Goal: Complete application form

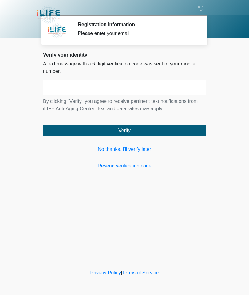
click at [131, 146] on link "No thanks, I'll verify later" at bounding box center [124, 149] width 163 height 7
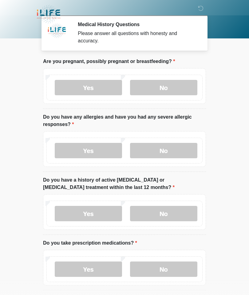
click at [168, 150] on label "No" at bounding box center [163, 150] width 67 height 15
click at [169, 85] on label "No" at bounding box center [163, 87] width 67 height 15
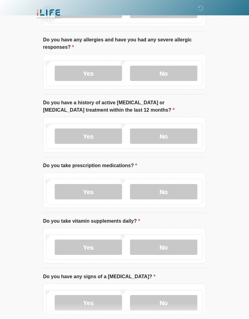
click at [167, 137] on label "No" at bounding box center [163, 136] width 67 height 15
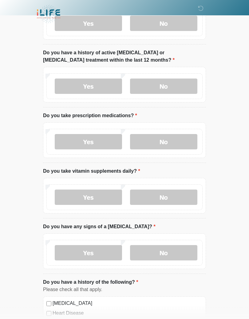
click at [166, 145] on label "No" at bounding box center [163, 142] width 67 height 15
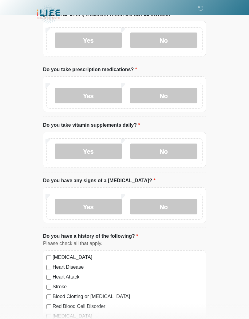
click at [163, 149] on label "No" at bounding box center [163, 151] width 67 height 15
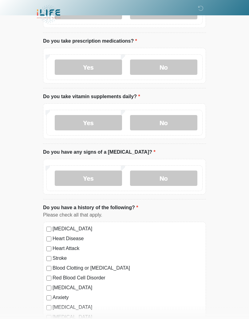
scroll to position [202, 0]
click at [174, 177] on label "No" at bounding box center [163, 178] width 67 height 15
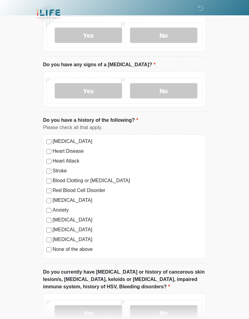
scroll to position [291, 0]
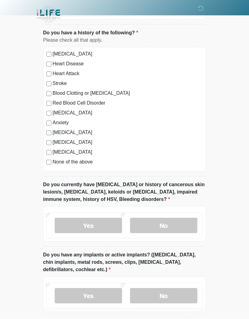
click at [158, 223] on label "No" at bounding box center [163, 225] width 67 height 15
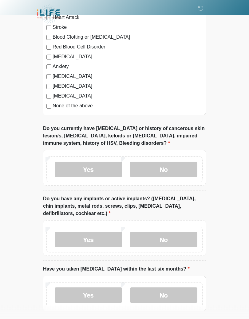
click at [159, 238] on label "No" at bounding box center [163, 239] width 67 height 15
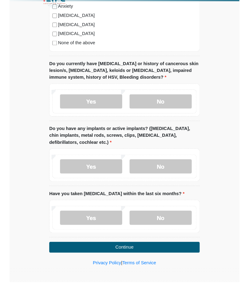
scroll to position [503, 0]
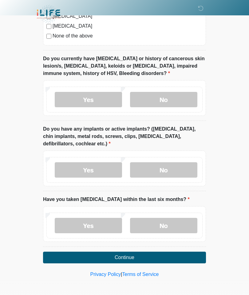
click at [161, 224] on label "No" at bounding box center [163, 225] width 67 height 15
click at [125, 254] on button "Continue" at bounding box center [124, 258] width 163 height 12
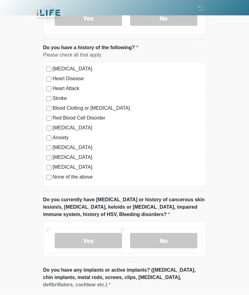
scroll to position [0, 0]
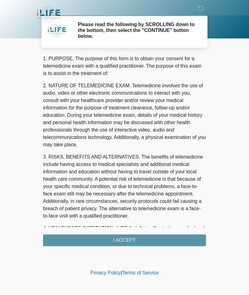
click at [122, 238] on div "1. PURPOSE. The purpose of this form is to obtain your consent for a telemedici…" at bounding box center [124, 150] width 163 height 191
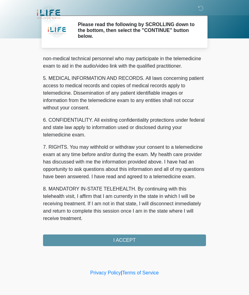
click at [125, 234] on div "1. PURPOSE. The purpose of this form is to obtain your consent for a telemedici…" at bounding box center [124, 150] width 163 height 191
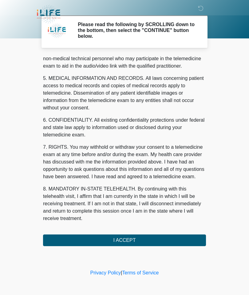
click at [121, 238] on button "I ACCEPT" at bounding box center [124, 240] width 163 height 12
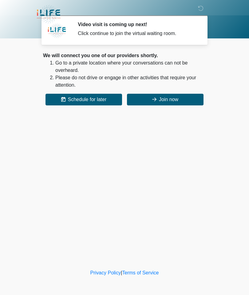
click at [167, 102] on button "Join now" at bounding box center [165, 100] width 76 height 12
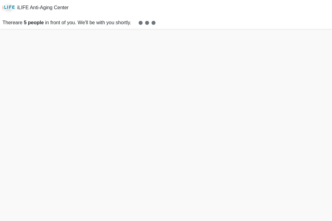
scroll to position [1, 0]
